Goal: Information Seeking & Learning: Learn about a topic

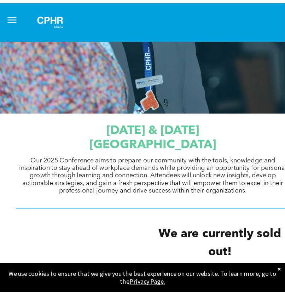
scroll to position [158, 0]
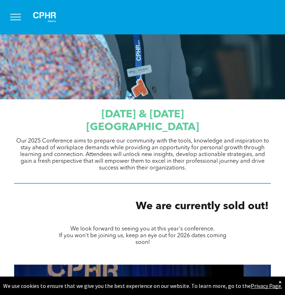
drag, startPoint x: 202, startPoint y: 0, endPoint x: 46, endPoint y: 219, distance: 267.7
click at [46, 219] on div "We are currently sold out!" at bounding box center [142, 206] width 285 height 27
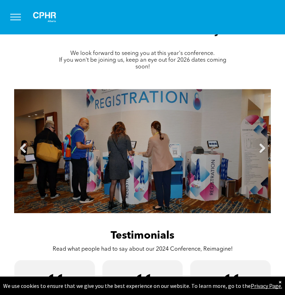
scroll to position [0, 0]
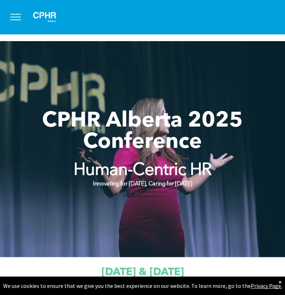
click at [13, 9] on button "menu" at bounding box center [15, 17] width 18 height 18
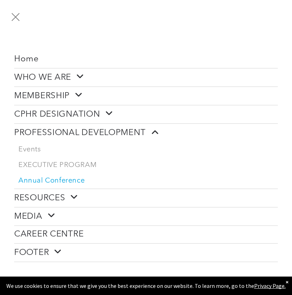
click at [50, 78] on span "WHO WE ARE" at bounding box center [49, 77] width 70 height 11
click at [13, 16] on button "menu" at bounding box center [15, 17] width 18 height 18
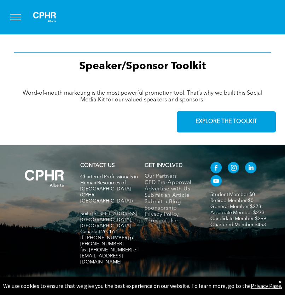
scroll to position [1101, 0]
drag, startPoint x: 81, startPoint y: 179, endPoint x: 97, endPoint y: 192, distance: 20.4
click at [97, 192] on span "Chartered Professionals in Human Resources of [GEOGRAPHIC_DATA] (CPHR [GEOGRAPH…" at bounding box center [109, 188] width 58 height 29
copy span "Chartered Professionals in Human Resources of Alberta"
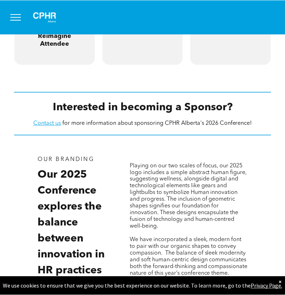
scroll to position [551, 0]
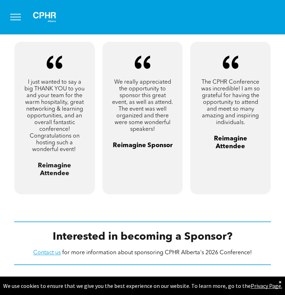
click at [18, 13] on button "menu" at bounding box center [15, 17] width 18 height 18
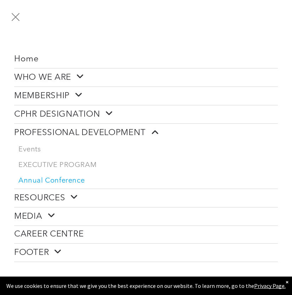
click at [158, 128] on span at bounding box center [152, 131] width 13 height 9
click at [153, 128] on span at bounding box center [152, 131] width 13 height 9
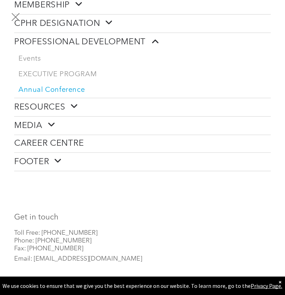
scroll to position [0, 0]
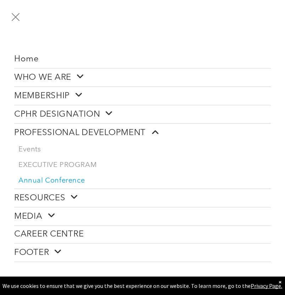
click at [11, 13] on button "menu" at bounding box center [15, 17] width 18 height 18
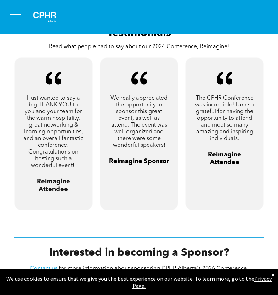
click at [11, 14] on span "menu" at bounding box center [15, 14] width 11 height 1
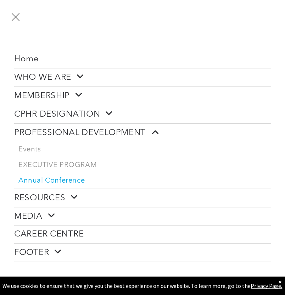
click at [109, 109] on span at bounding box center [106, 113] width 13 height 9
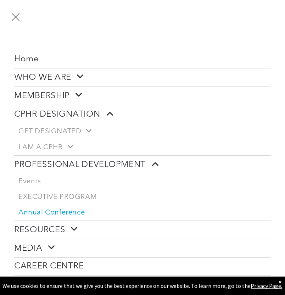
click at [78, 96] on span at bounding box center [76, 94] width 13 height 9
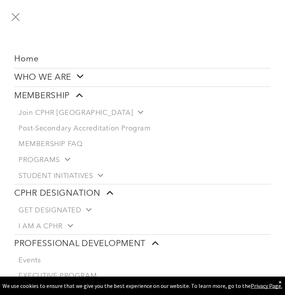
click at [81, 73] on span at bounding box center [77, 76] width 13 height 9
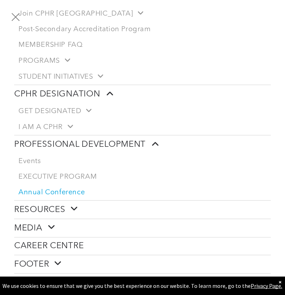
scroll to position [247, 0]
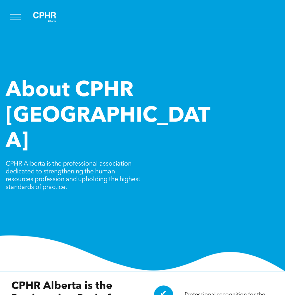
click at [18, 18] on button "menu" at bounding box center [15, 17] width 18 height 18
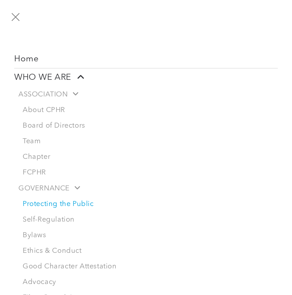
scroll to position [0, 0]
